Goal: Find specific page/section: Find specific page/section

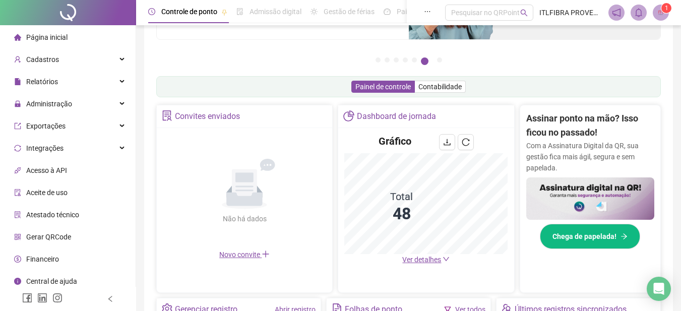
scroll to position [202, 0]
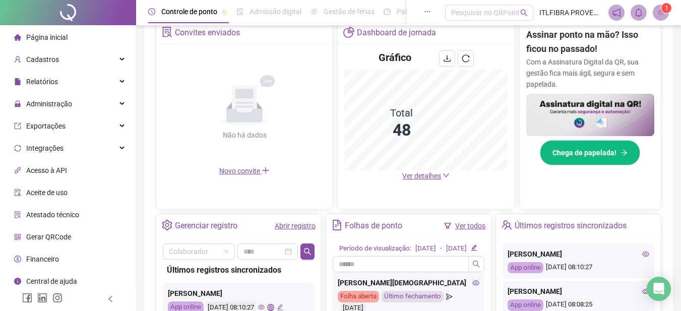
click at [429, 180] on span "Ver detalhes" at bounding box center [421, 176] width 39 height 8
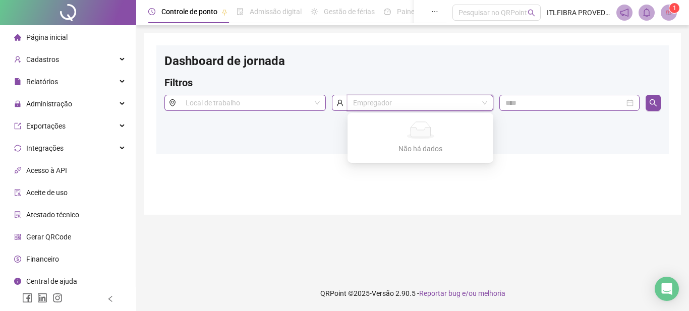
drag, startPoint x: 385, startPoint y: 103, endPoint x: 369, endPoint y: 77, distance: 30.5
click at [369, 77] on div "Filtros" at bounding box center [412, 85] width 496 height 19
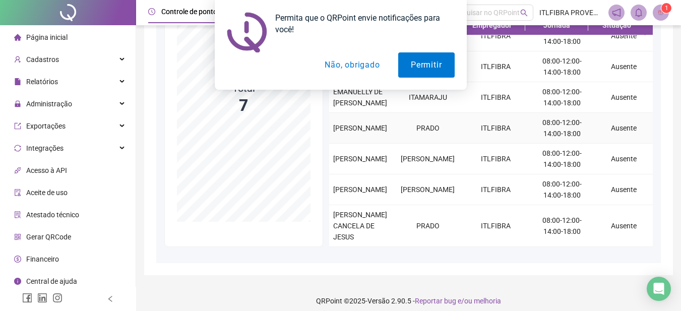
scroll to position [37, 0]
click at [348, 66] on button "Não, obrigado" at bounding box center [352, 64] width 80 height 25
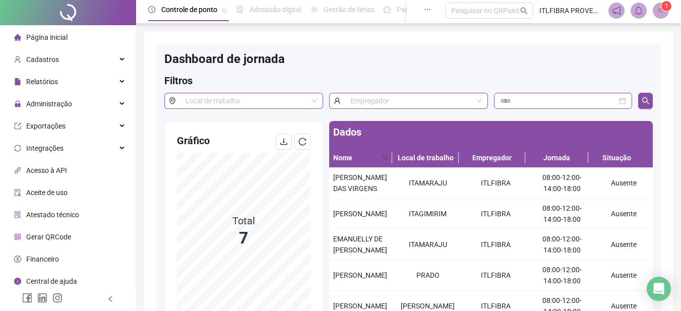
scroll to position [0, 0]
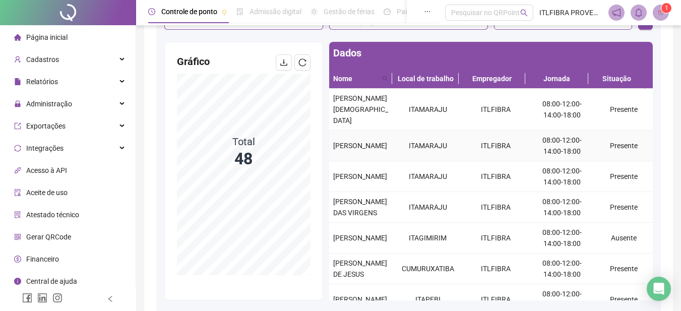
scroll to position [67, 0]
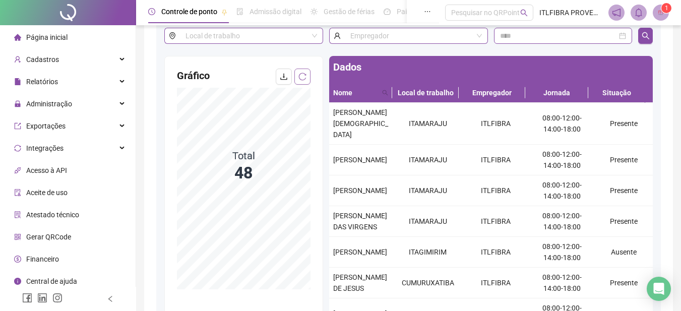
click at [301, 79] on icon "reload" at bounding box center [303, 77] width 8 height 8
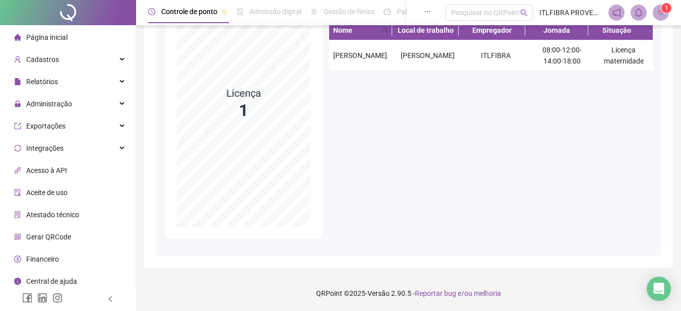
scroll to position [135, 0]
